Goal: Task Accomplishment & Management: Manage account settings

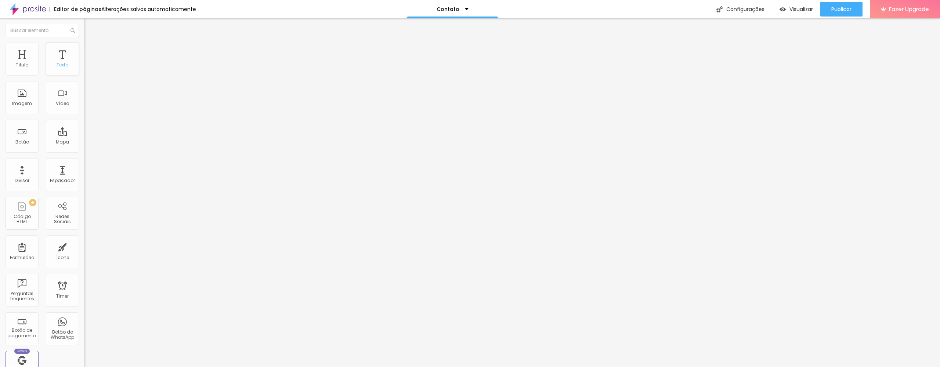
click at [68, 70] on div "Texto" at bounding box center [62, 59] width 33 height 33
click at [91, 50] on span "Estilo" at bounding box center [96, 47] width 11 height 6
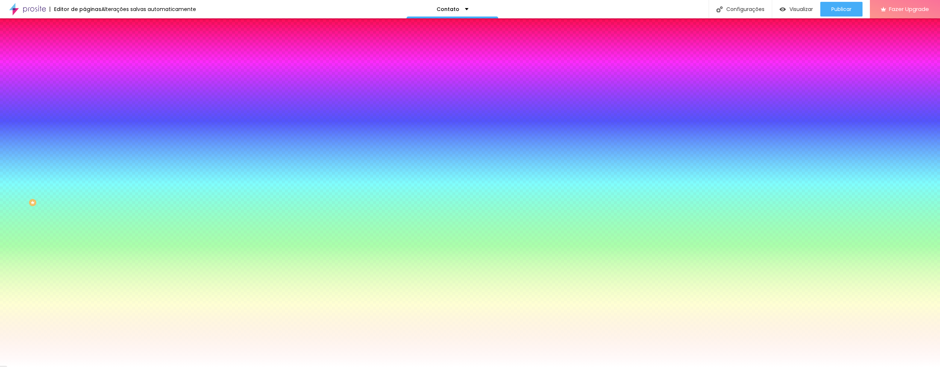
scroll to position [0, 0]
click at [84, 50] on li "Avançado" at bounding box center [126, 53] width 84 height 7
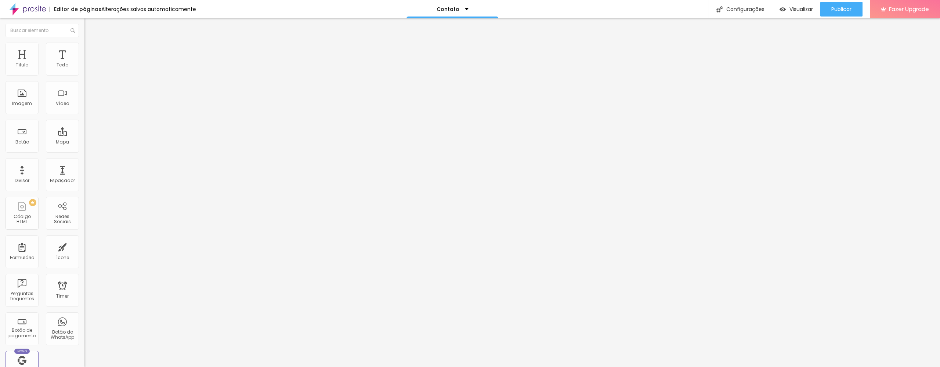
click at [90, 29] on img "button" at bounding box center [93, 27] width 6 height 6
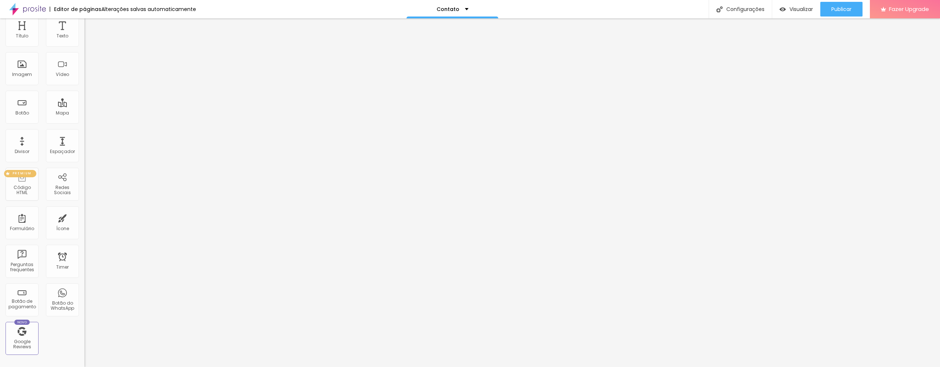
scroll to position [36, 0]
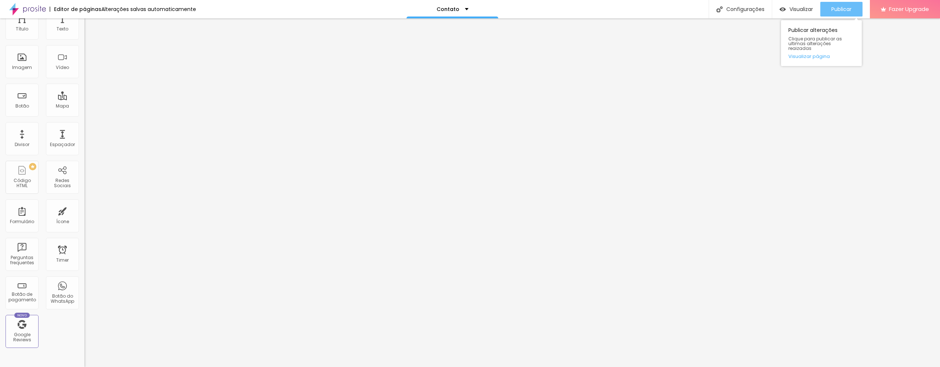
click at [838, 9] on span "Publicar" at bounding box center [841, 9] width 20 height 6
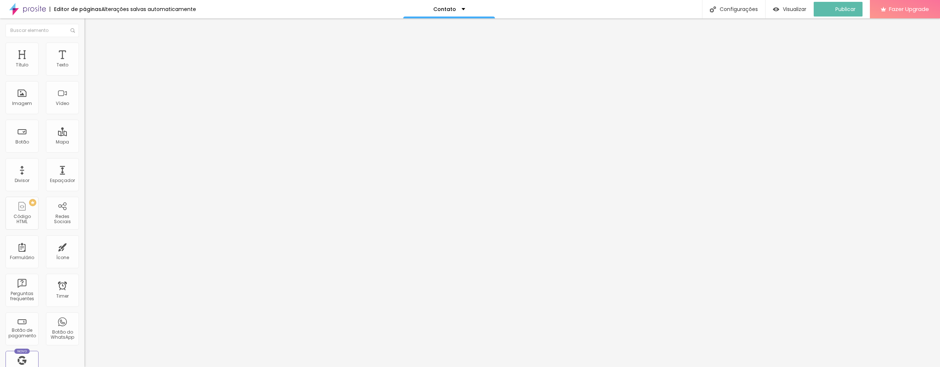
scroll to position [0, 0]
click at [84, 63] on span "Trocar imagem" at bounding box center [104, 60] width 40 height 6
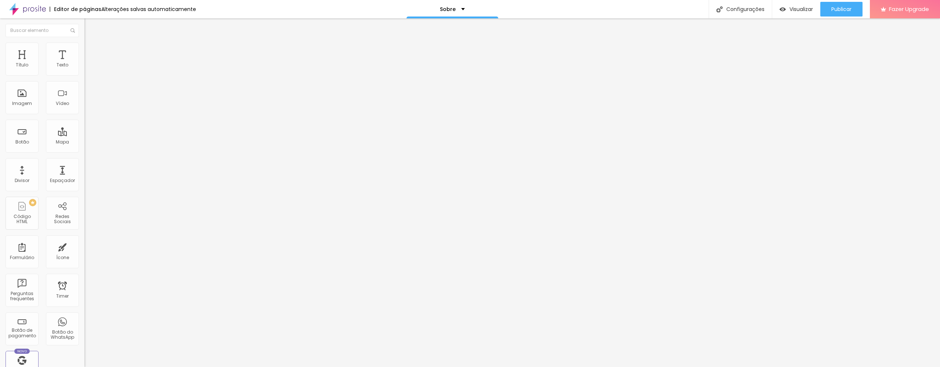
click at [84, 367] on div "Instagram" at bounding box center [126, 373] width 84 height 4
drag, startPoint x: 42, startPoint y: 134, endPoint x: 0, endPoint y: 131, distance: 42.0
type input "v"
paste input "https://www.instagram.com/brunoteixeiraphoto/"
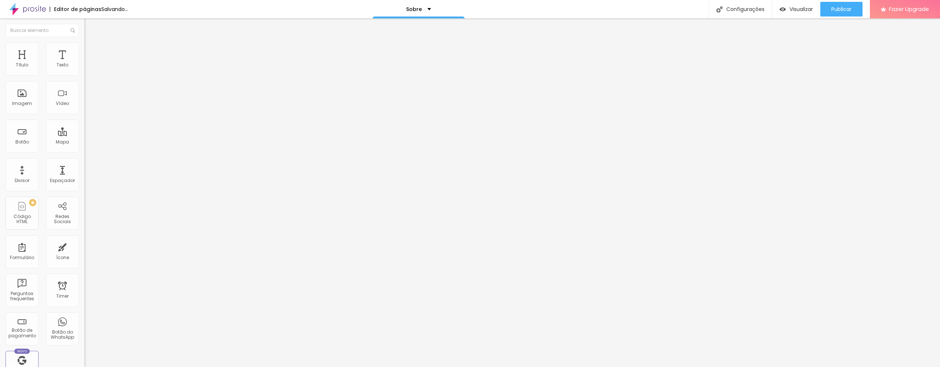
type input "https://www.instagram.com/brunoteixeiraphoto/"
drag, startPoint x: 9, startPoint y: 88, endPoint x: 24, endPoint y: 85, distance: 15.3
click at [84, 153] on img at bounding box center [86, 155] width 5 height 5
type input "https://www.instagram.com/brunoteixeiraphoto/"
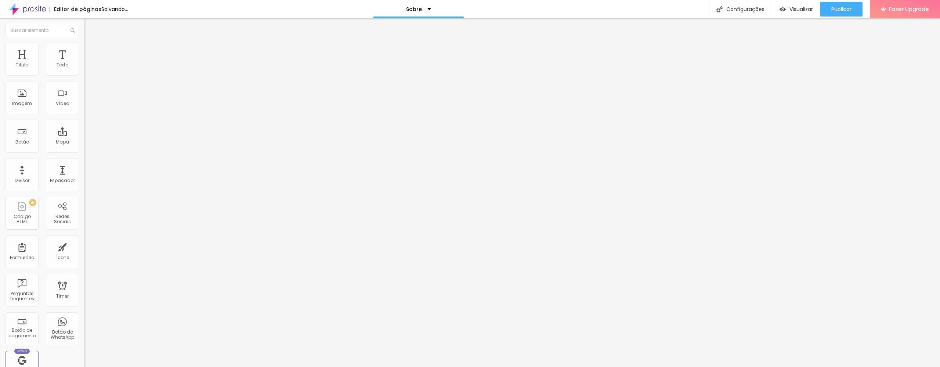
type input "https://"
click at [84, 280] on button "+ Adicionar Icone" at bounding box center [107, 283] width 46 height 7
click at [84, 286] on img at bounding box center [126, 328] width 84 height 84
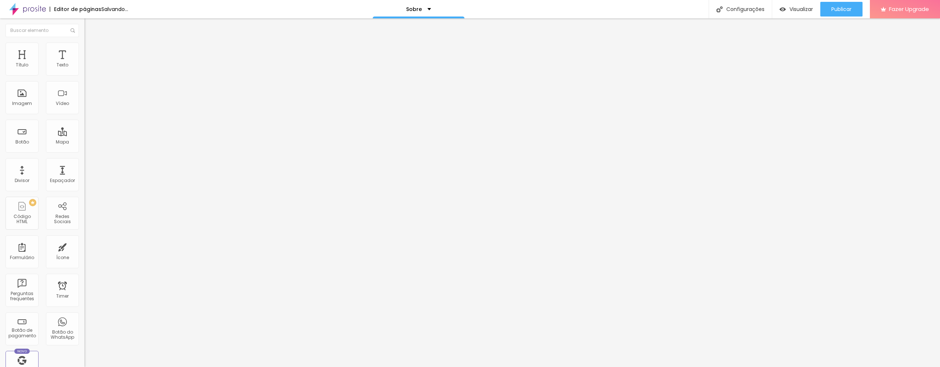
drag, startPoint x: 57, startPoint y: 136, endPoint x: 0, endPoint y: 131, distance: 56.7
paste input "https://www.instagram.com/brunoteixeirastudio/"
type input "https://www.instagram.com/brunoteixeirastudio/"
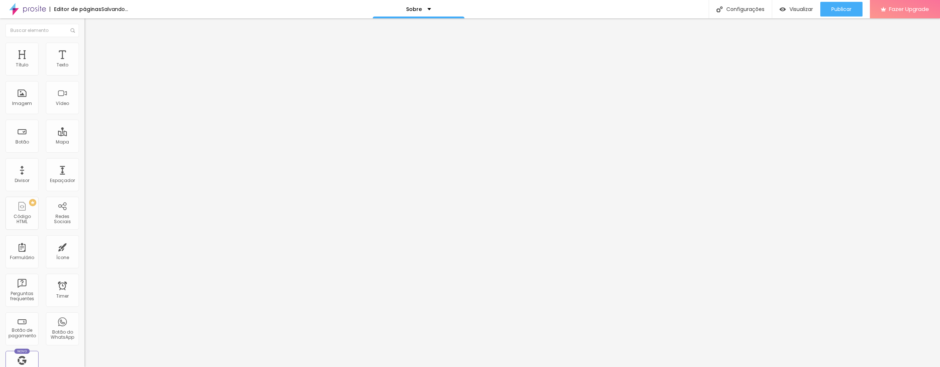
click at [834, 11] on span "Publicar" at bounding box center [841, 9] width 20 height 6
click at [90, 28] on div "Editar Redes Sociais" at bounding box center [121, 27] width 62 height 6
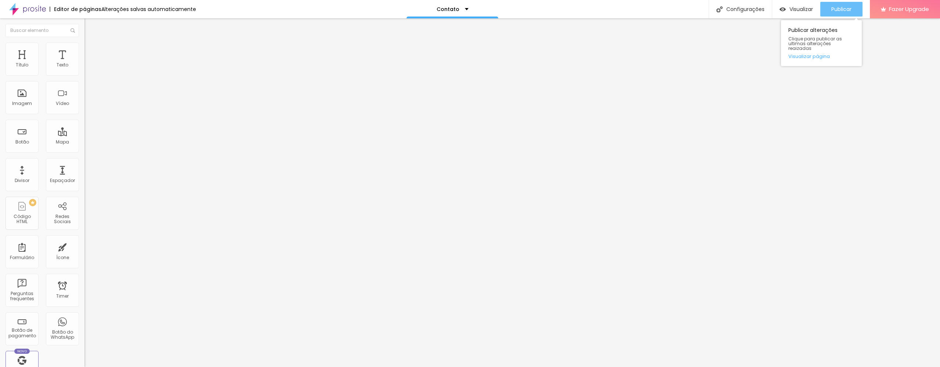
click at [842, 14] on div "Publicar" at bounding box center [841, 9] width 20 height 15
click at [456, 8] on div "Contato" at bounding box center [452, 9] width 32 height 5
click at [18, 56] on div "Título" at bounding box center [22, 59] width 33 height 33
click at [20, 57] on div "Título" at bounding box center [22, 59] width 33 height 33
click at [727, 11] on div "Configurações" at bounding box center [739, 9] width 63 height 18
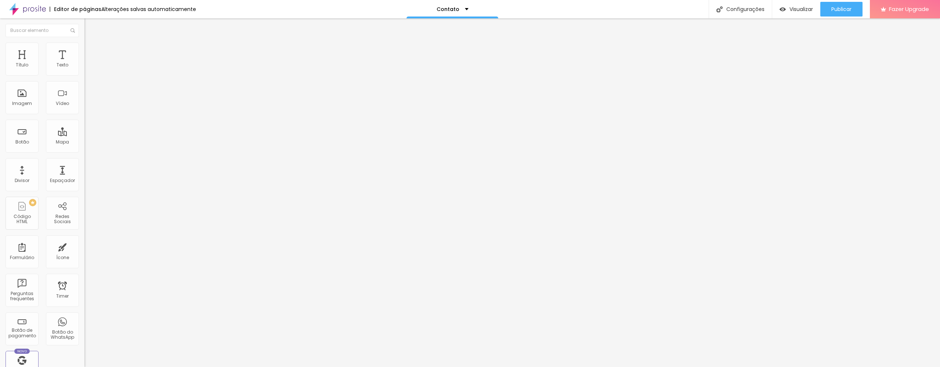
drag, startPoint x: 418, startPoint y: 102, endPoint x: 426, endPoint y: 123, distance: 22.8
type input "Contacto"
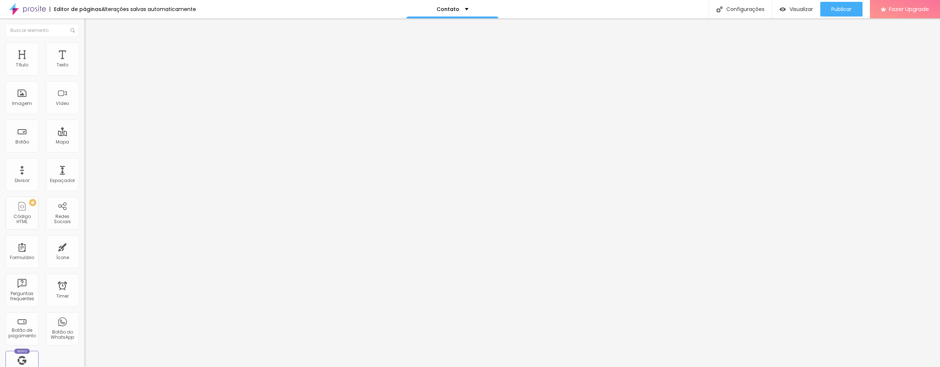
type input "/contacto"
click at [833, 10] on span "Publicar" at bounding box center [841, 9] width 20 height 6
